Goal: Check status: Check status

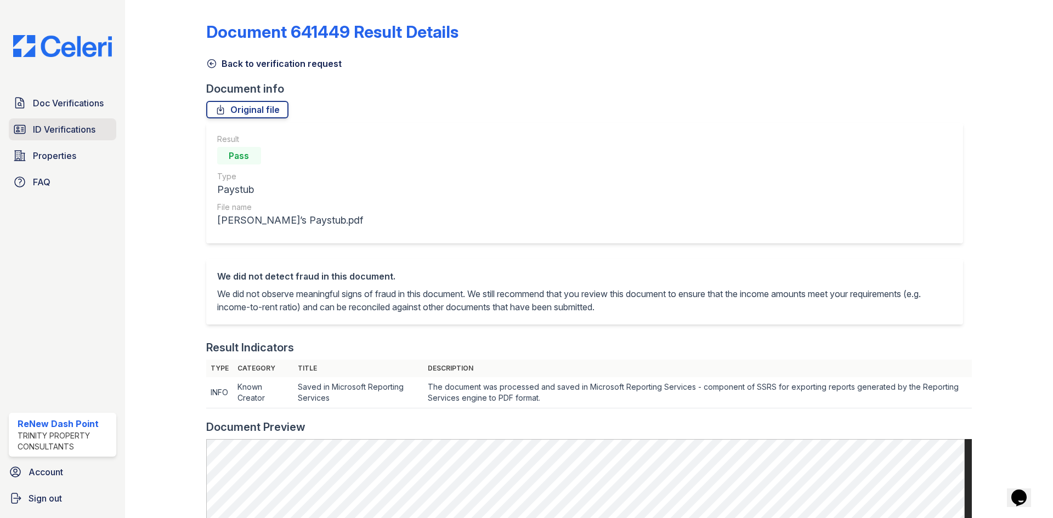
scroll to position [274, 0]
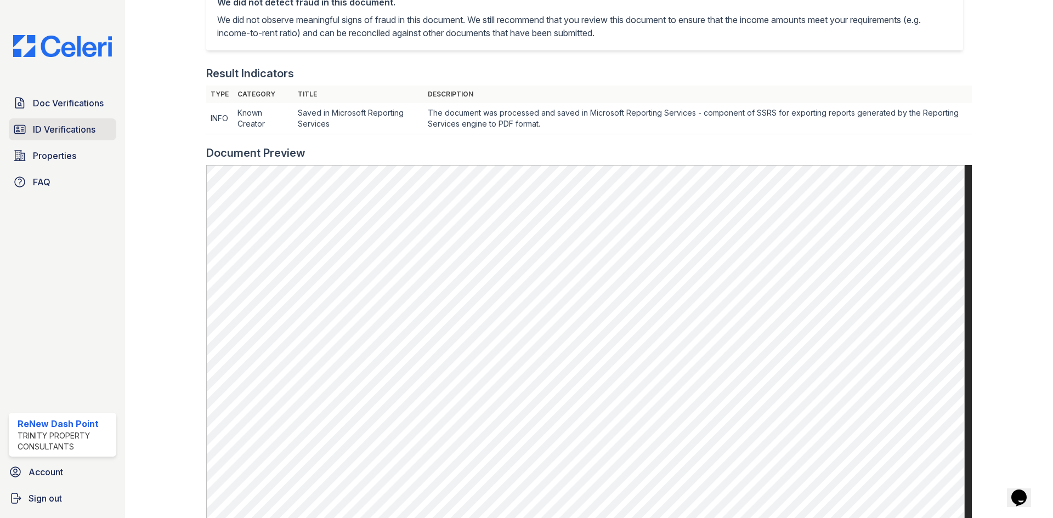
click at [76, 126] on span "ID Verifications" at bounding box center [64, 129] width 63 height 13
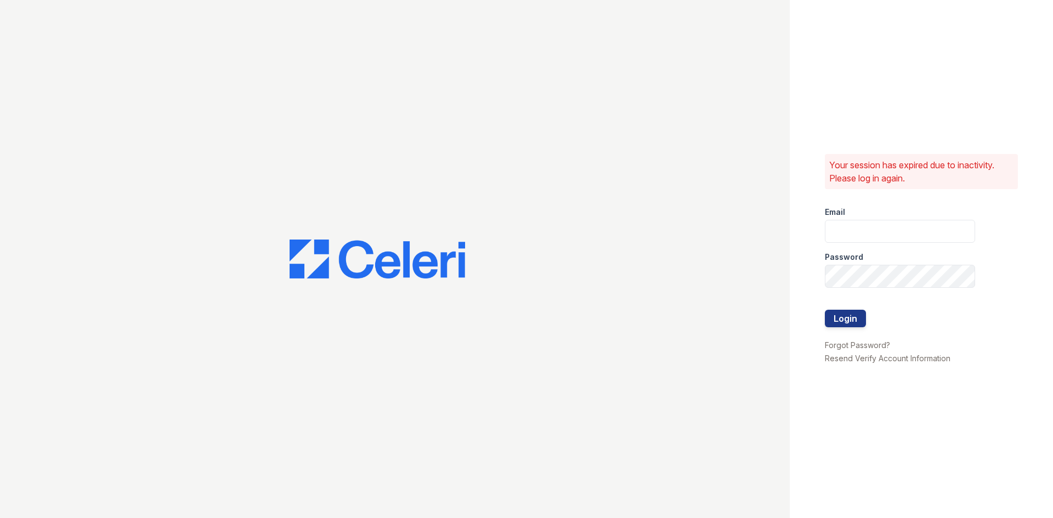
type input "renewdashpoint@trinity-pm.com"
click at [828, 312] on button "Login" at bounding box center [845, 319] width 41 height 18
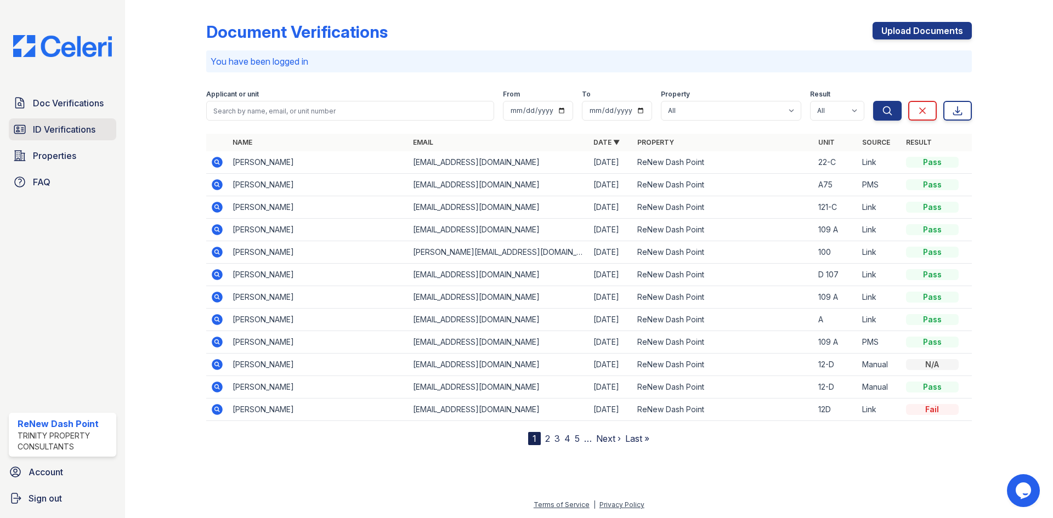
click at [83, 130] on span "ID Verifications" at bounding box center [64, 129] width 63 height 13
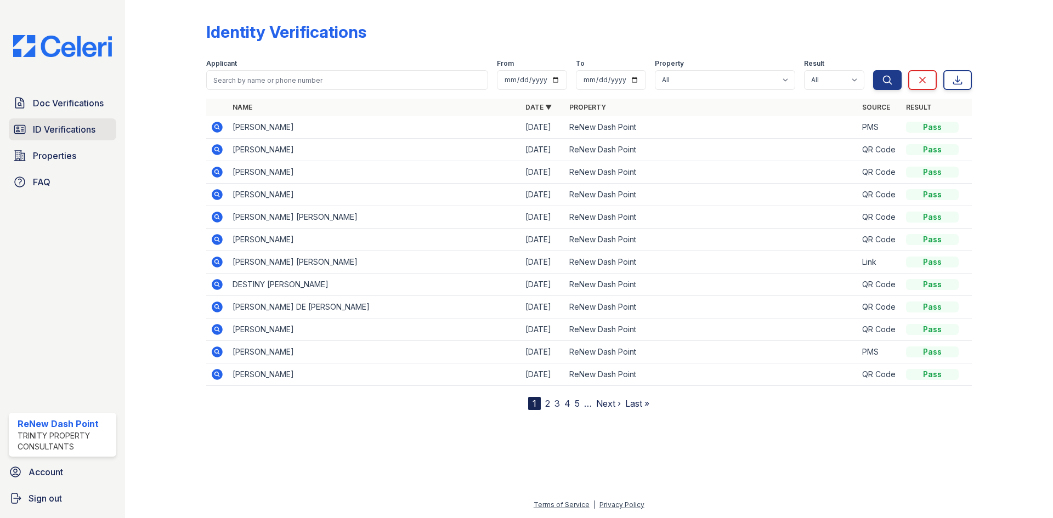
click at [78, 129] on span "ID Verifications" at bounding box center [64, 129] width 63 height 13
click at [213, 260] on icon at bounding box center [217, 262] width 11 height 11
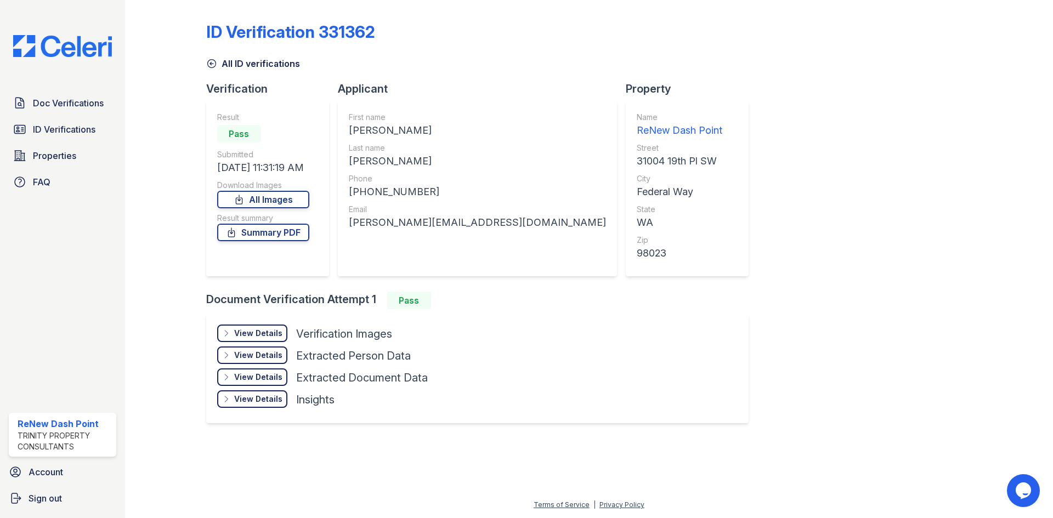
click at [279, 341] on div "View Details Details" at bounding box center [252, 334] width 70 height 18
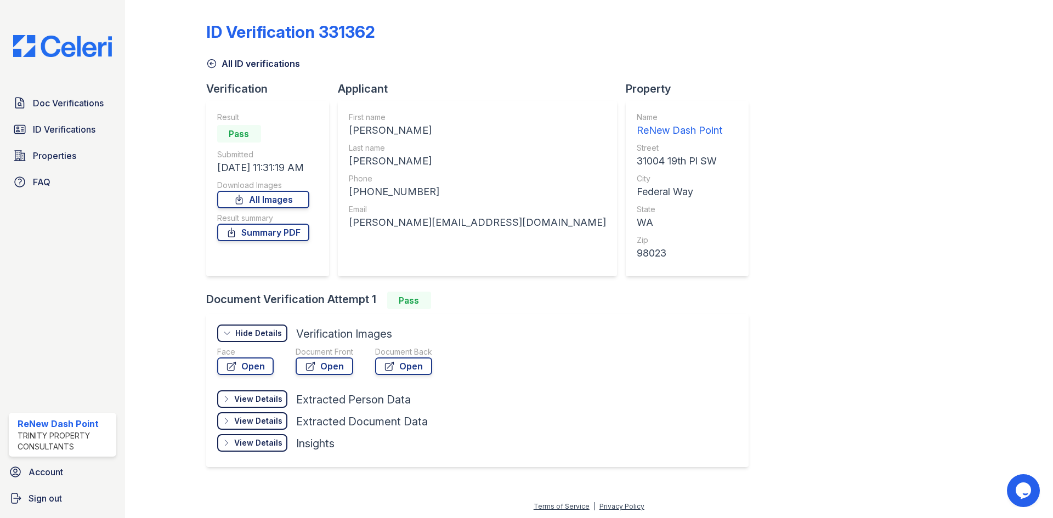
click at [274, 333] on div "Hide Details" at bounding box center [258, 333] width 47 height 11
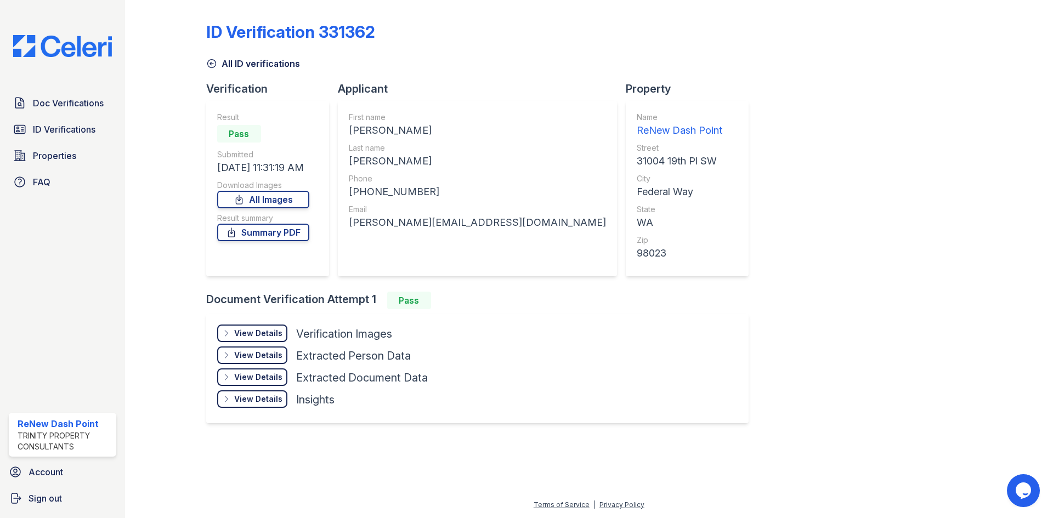
click at [260, 330] on div "View Details" at bounding box center [258, 333] width 48 height 11
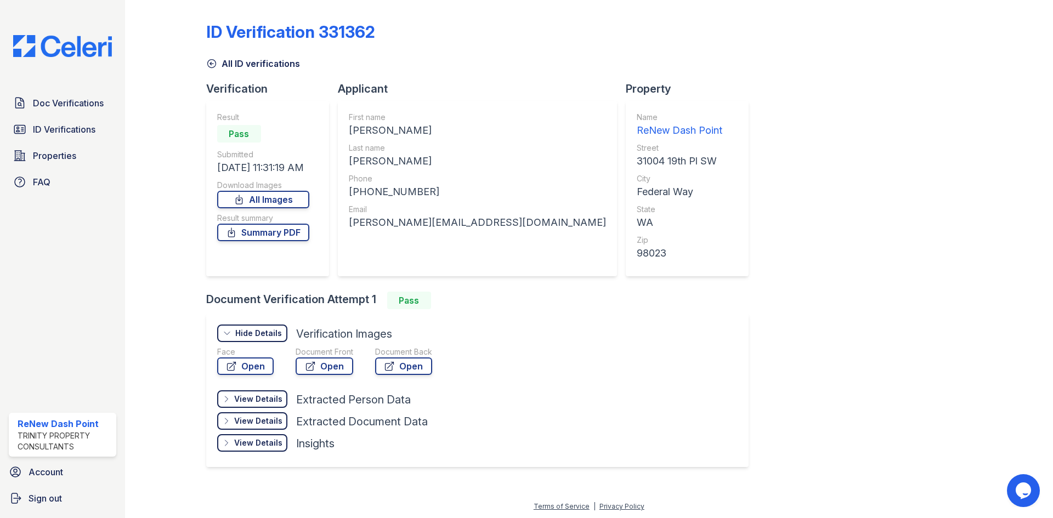
click at [250, 357] on div "Face" at bounding box center [245, 352] width 56 height 11
click at [249, 361] on link "Open" at bounding box center [245, 367] width 56 height 18
click at [68, 92] on link "Doc Verifications" at bounding box center [62, 103] width 107 height 22
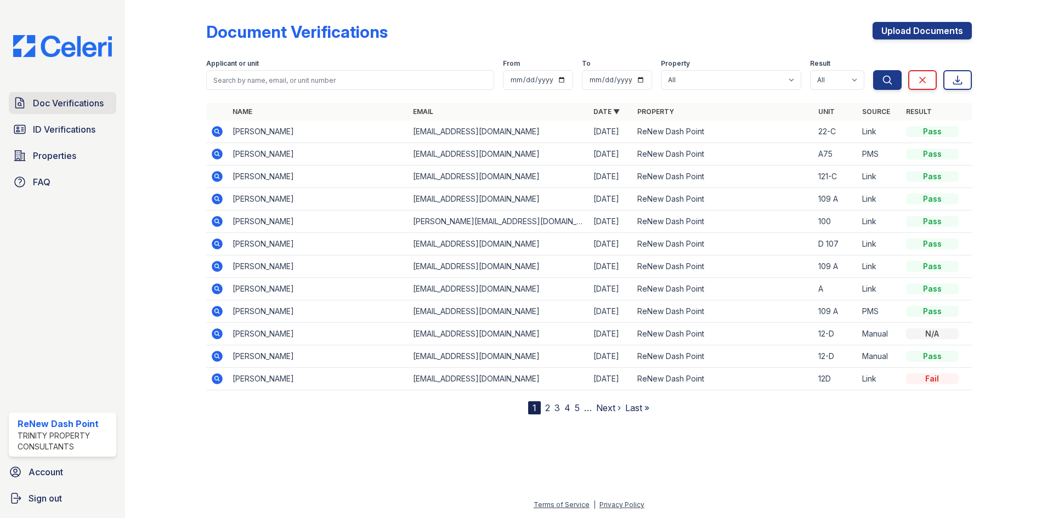
click at [83, 101] on span "Doc Verifications" at bounding box center [68, 103] width 71 height 13
click at [58, 155] on span "Properties" at bounding box center [54, 155] width 43 height 13
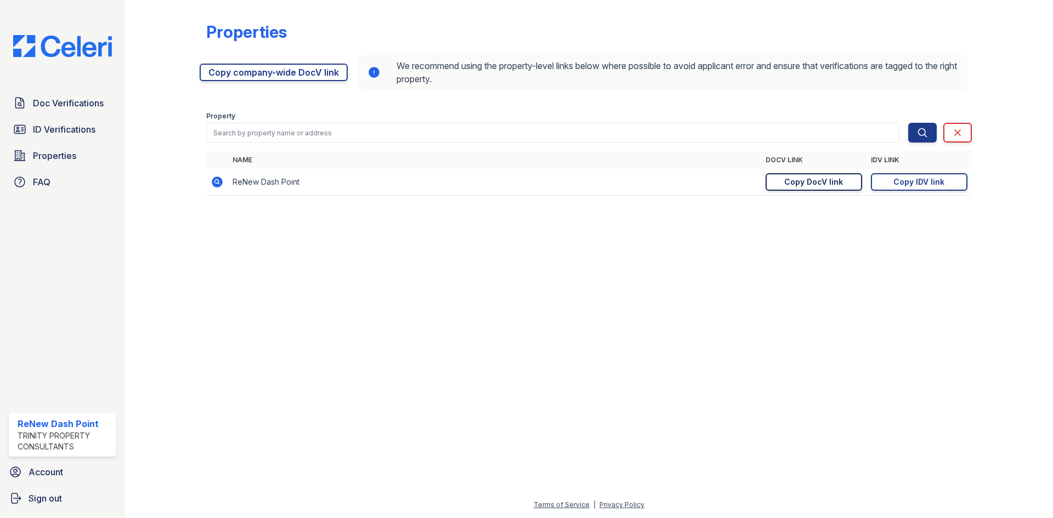
click at [840, 186] on div "Copy DocV link" at bounding box center [813, 182] width 59 height 11
